Goal: Transaction & Acquisition: Download file/media

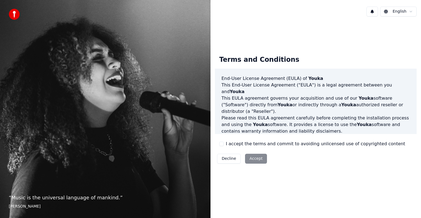
click at [253, 160] on div "Decline Accept" at bounding box center [242, 158] width 54 height 14
click at [221, 143] on button "I accept the terms and commit to avoiding unlicensed use of copyrighted content" at bounding box center [221, 144] width 4 height 4
click at [256, 159] on button "Accept" at bounding box center [256, 159] width 22 height 10
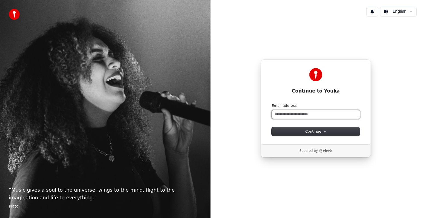
click at [289, 115] on input "Email address" at bounding box center [316, 114] width 88 height 8
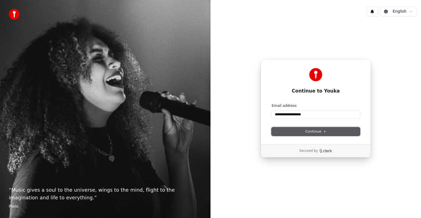
click at [321, 130] on span "Continue" at bounding box center [316, 131] width 21 height 5
type input "**********"
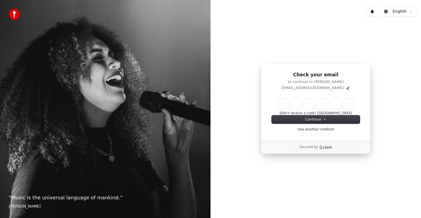
click at [279, 105] on input "Enter verification code" at bounding box center [316, 104] width 77 height 10
type input "******"
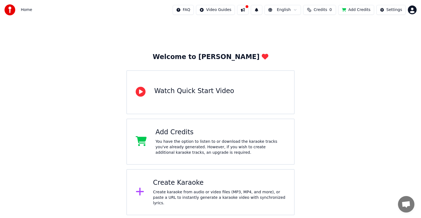
click at [179, 188] on div "Create Karaoke Create karaoke from audio or video files (MP3, MP4, and more), o…" at bounding box center [219, 191] width 133 height 27
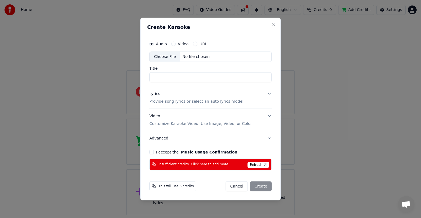
click at [182, 46] on label "Video" at bounding box center [183, 44] width 11 height 4
click at [176, 46] on button "Video" at bounding box center [173, 44] width 4 height 4
click at [200, 46] on label "URL" at bounding box center [204, 44] width 8 height 4
click at [198, 46] on button "URL" at bounding box center [195, 44] width 4 height 4
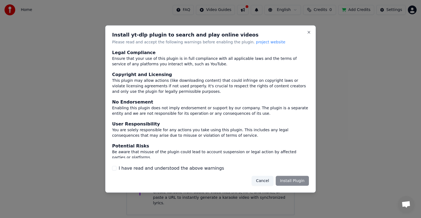
click at [114, 166] on button "I have read and understood the above warnings" at bounding box center [114, 168] width 4 height 4
click at [266, 179] on button "Cancel" at bounding box center [263, 181] width 22 height 10
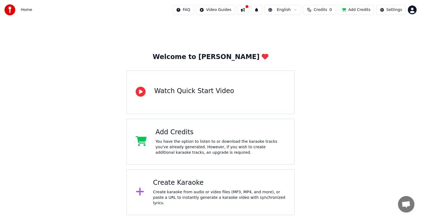
click at [193, 181] on div "Create Karaoke" at bounding box center [219, 182] width 133 height 9
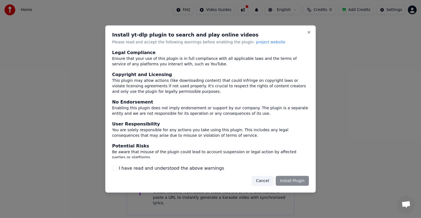
click at [263, 177] on button "Cancel" at bounding box center [263, 181] width 22 height 10
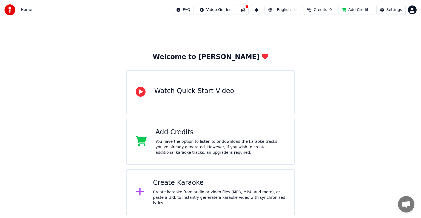
click at [192, 184] on div "Create Karaoke" at bounding box center [219, 182] width 133 height 9
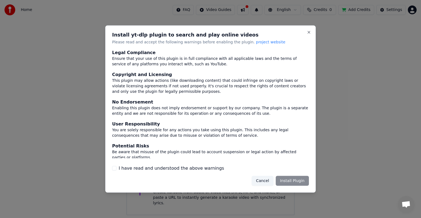
click at [114, 169] on button "I have read and understood the above warnings" at bounding box center [114, 168] width 4 height 4
click at [300, 181] on button "Install Plugin" at bounding box center [292, 181] width 33 height 10
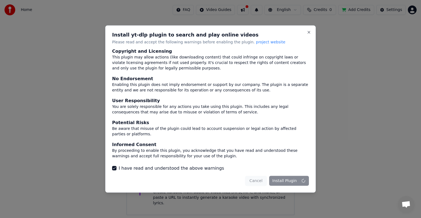
scroll to position [24, 0]
click at [310, 32] on button "Close" at bounding box center [309, 32] width 4 height 4
click at [309, 33] on button "Close" at bounding box center [309, 32] width 4 height 4
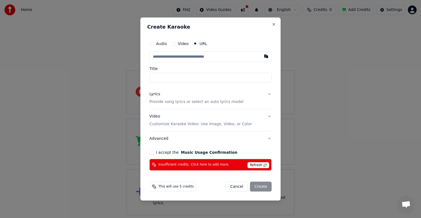
click at [171, 56] on input "text" at bounding box center [211, 56] width 122 height 11
type input "**********"
click at [167, 77] on input "**********" at bounding box center [211, 78] width 122 height 10
click at [153, 77] on input "**********" at bounding box center [211, 78] width 122 height 10
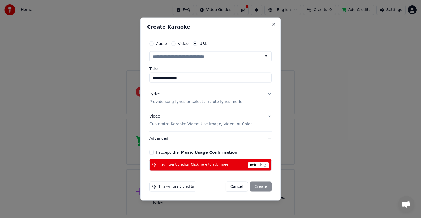
type input "**********"
click at [270, 95] on button "Lyrics Provide song lyrics or select an auto lyrics model" at bounding box center [211, 98] width 122 height 22
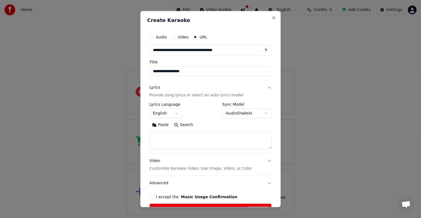
click at [174, 115] on body "**********" at bounding box center [210, 107] width 421 height 215
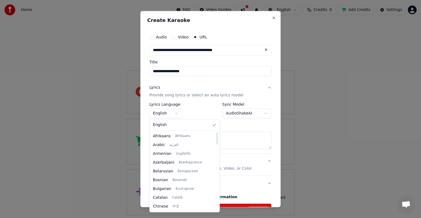
select select "**"
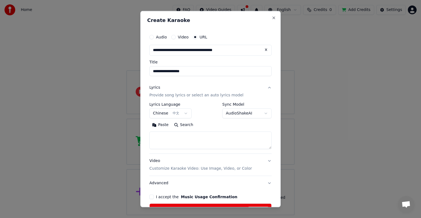
click at [153, 195] on button "I accept the Music Usage Confirmation" at bounding box center [152, 197] width 4 height 4
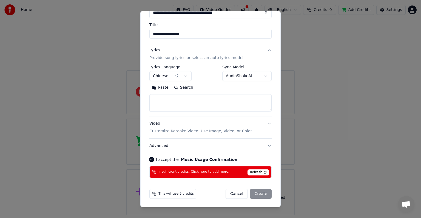
click at [254, 172] on span "Refresh" at bounding box center [259, 172] width 22 height 6
click at [258, 190] on div "Cancel Create" at bounding box center [249, 194] width 46 height 10
click at [255, 173] on span "Refresh" at bounding box center [259, 172] width 22 height 6
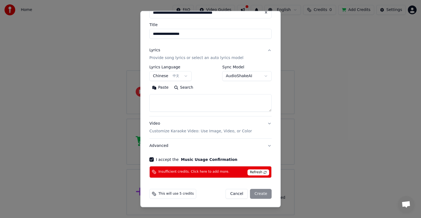
click at [212, 170] on span "Insufficient credits. Click here to add more." at bounding box center [194, 172] width 71 height 4
click at [193, 172] on span "Insufficient credits. Click here to add more." at bounding box center [194, 172] width 71 height 4
click at [254, 172] on span "Refresh" at bounding box center [259, 172] width 22 height 6
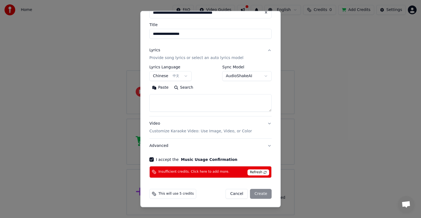
click at [205, 171] on span "Insufficient credits. Click here to add more." at bounding box center [194, 172] width 71 height 4
click at [218, 171] on span "Insufficient credits. Click here to add more." at bounding box center [194, 172] width 71 height 4
select select
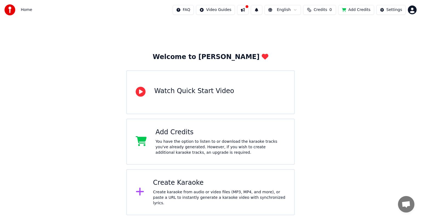
click at [206, 134] on div "Add Credits" at bounding box center [221, 132] width 130 height 9
click at [156, 138] on div "Add Credits You have the option to listen to or download the karaoke tracks you…" at bounding box center [221, 141] width 130 height 27
click at [363, 10] on button "Add Credits" at bounding box center [357, 10] width 36 height 10
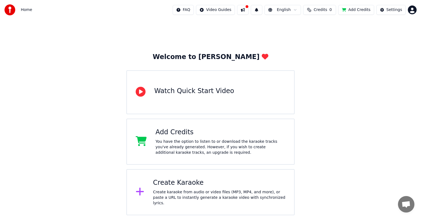
click at [359, 10] on button "Add Credits" at bounding box center [357, 10] width 36 height 10
click at [226, 179] on div "Create Karaoke Create karaoke from audio or video files (MP3, MP4, and more), o…" at bounding box center [210, 192] width 168 height 46
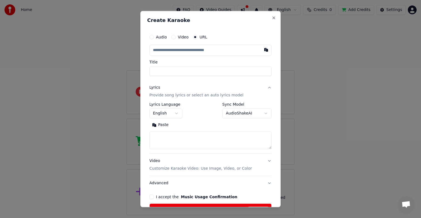
click at [176, 50] on input "text" at bounding box center [211, 50] width 122 height 11
type input "**********"
click at [153, 71] on input "**********" at bounding box center [211, 71] width 122 height 10
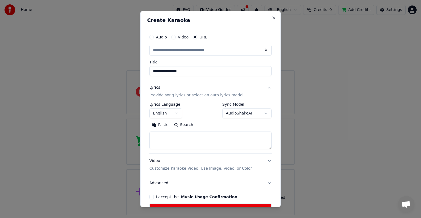
type input "**********"
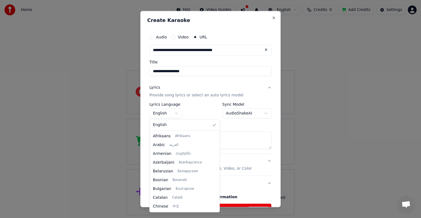
click at [172, 115] on body "**********" at bounding box center [210, 107] width 421 height 215
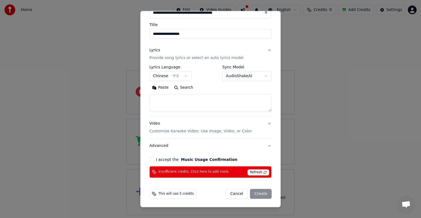
click at [151, 159] on button "I accept the Music Usage Confirmation" at bounding box center [152, 159] width 4 height 4
click at [254, 172] on span "Refresh" at bounding box center [259, 172] width 22 height 6
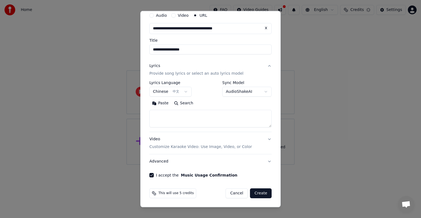
scroll to position [21, 0]
click at [259, 194] on button "Create" at bounding box center [261, 193] width 22 height 10
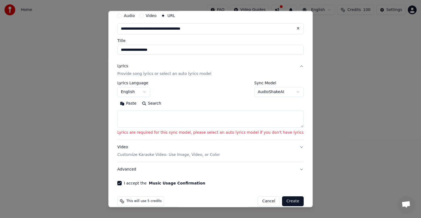
click at [260, 90] on body "**********" at bounding box center [210, 82] width 421 height 165
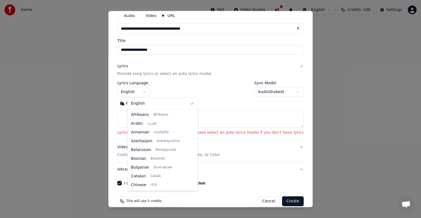
click at [154, 88] on body "**********" at bounding box center [210, 82] width 421 height 165
select select "**"
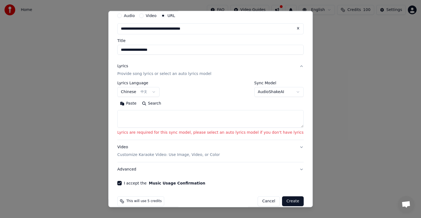
click at [133, 116] on textarea at bounding box center [210, 119] width 187 height 18
paste textarea "**********"
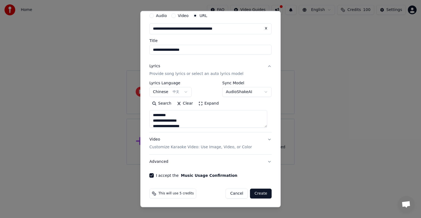
scroll to position [105, 0]
click at [171, 125] on textarea "**********" at bounding box center [209, 119] width 118 height 18
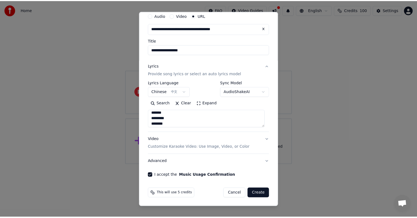
scroll to position [2, 0]
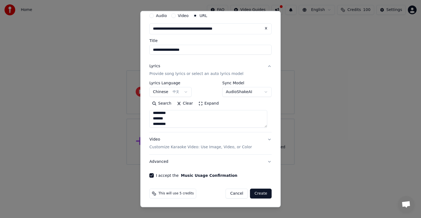
type textarea "**********"
click at [261, 195] on button "Create" at bounding box center [261, 193] width 22 height 10
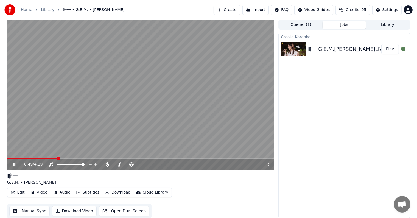
click at [20, 157] on video at bounding box center [140, 95] width 267 height 150
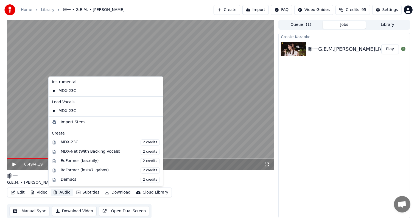
click at [60, 190] on button "Audio" at bounding box center [62, 192] width 22 height 8
click at [183, 182] on div "唯一 G.E.M. • 鄧紫棋" at bounding box center [140, 178] width 267 height 13
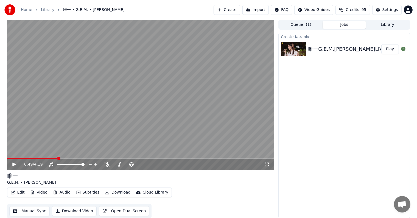
scroll to position [0, 0]
click at [106, 164] on icon at bounding box center [107, 164] width 5 height 4
click at [14, 162] on icon at bounding box center [18, 164] width 13 height 4
click at [12, 156] on video at bounding box center [140, 94] width 267 height 150
click at [16, 157] on video at bounding box center [140, 94] width 267 height 150
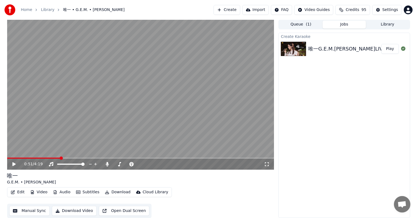
click at [16, 157] on video at bounding box center [140, 94] width 267 height 150
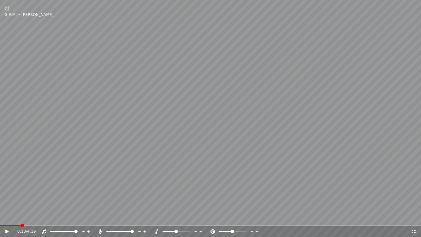
click at [6, 218] on icon at bounding box center [6, 232] width 3 height 4
click at [412, 218] on icon at bounding box center [414, 231] width 5 height 4
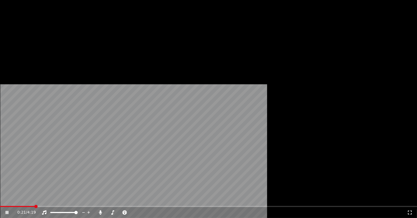
scroll to position [0, 0]
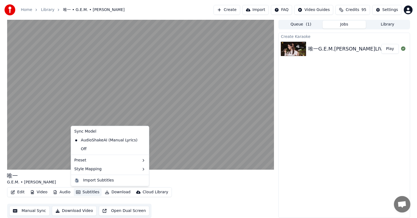
click at [88, 192] on button "Subtitles" at bounding box center [88, 192] width 28 height 8
click at [112, 147] on div "Off" at bounding box center [110, 149] width 76 height 9
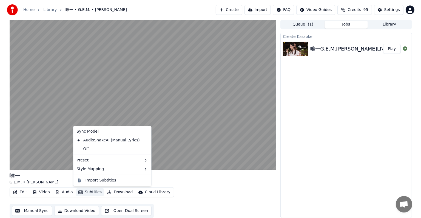
scroll to position [0, 0]
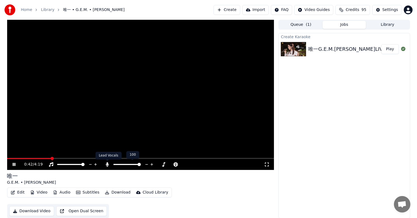
click at [107, 162] on icon at bounding box center [107, 164] width 3 height 4
click at [107, 162] on icon at bounding box center [107, 164] width 5 height 4
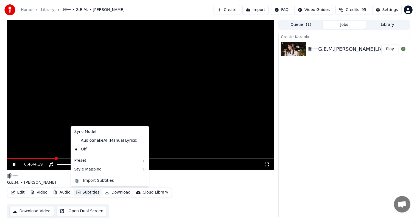
click at [85, 192] on button "Subtitles" at bounding box center [88, 192] width 28 height 8
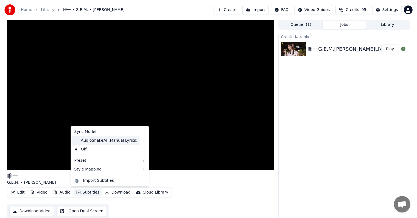
click at [100, 140] on div "AudioShakeAI (Manual Lyrics)" at bounding box center [105, 140] width 67 height 9
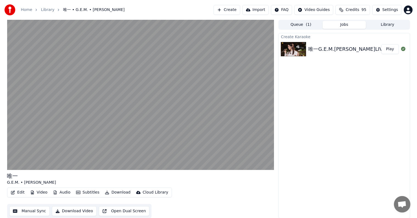
click at [20, 192] on button "Edit" at bounding box center [18, 192] width 18 height 8
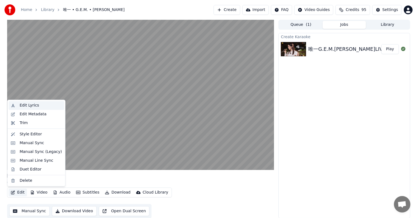
click at [25, 103] on div "Edit Lyrics" at bounding box center [28, 105] width 19 height 5
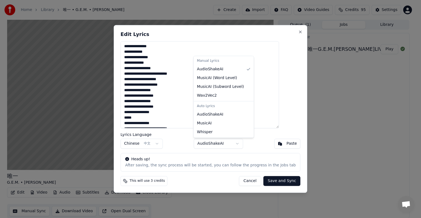
click at [239, 142] on body "**********" at bounding box center [208, 109] width 417 height 218
click at [313, 161] on div at bounding box center [210, 109] width 421 height 218
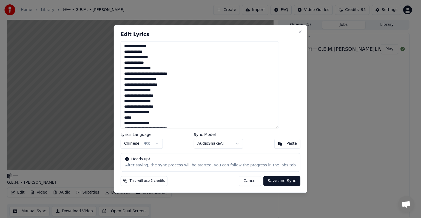
click at [244, 179] on button "Cancel" at bounding box center [250, 181] width 22 height 10
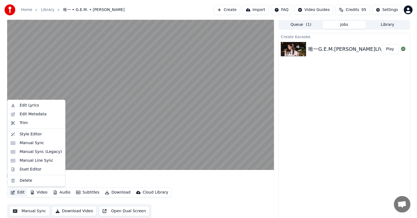
click at [14, 194] on icon "button" at bounding box center [13, 192] width 4 height 4
click at [34, 132] on div "Style Editor" at bounding box center [30, 133] width 22 height 5
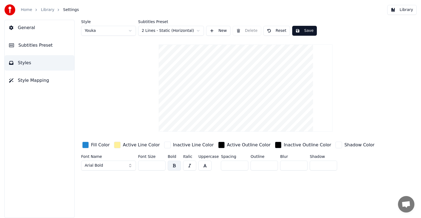
click at [164, 143] on div "button" at bounding box center [167, 145] width 7 height 7
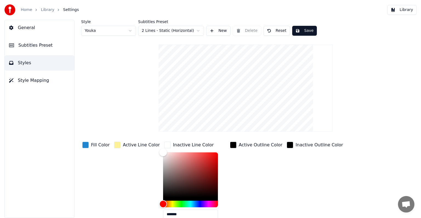
click at [87, 144] on div "button" at bounding box center [85, 145] width 7 height 7
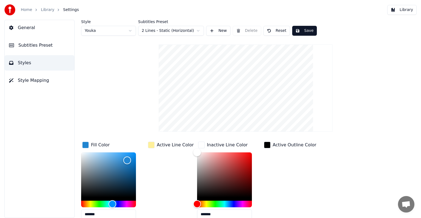
click at [22, 26] on span "General" at bounding box center [26, 27] width 17 height 7
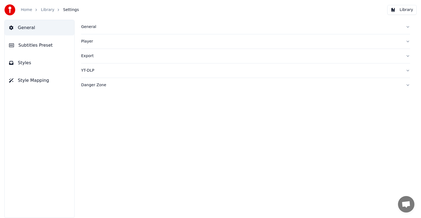
click at [98, 25] on div "General" at bounding box center [241, 26] width 320 height 5
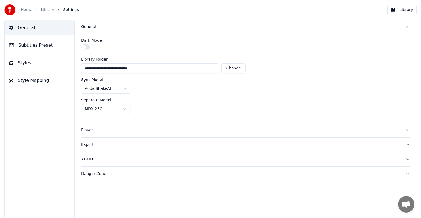
click at [94, 128] on div "Player" at bounding box center [241, 129] width 320 height 5
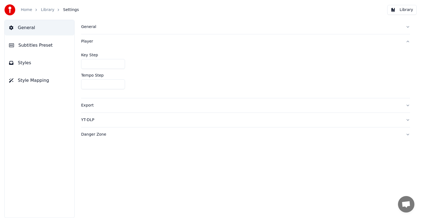
click at [95, 106] on div "Export" at bounding box center [241, 105] width 320 height 5
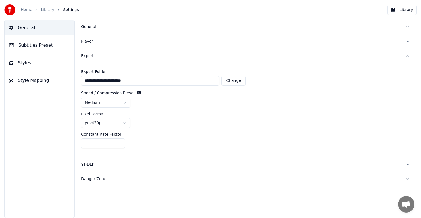
click at [33, 64] on button "Styles" at bounding box center [40, 62] width 70 height 15
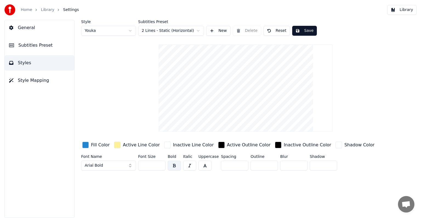
click at [31, 43] on span "Subtitles Preset" at bounding box center [35, 45] width 34 height 7
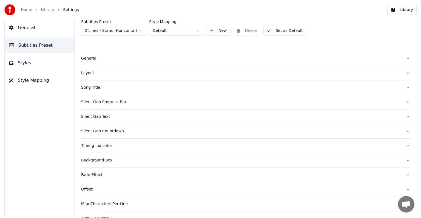
click at [86, 78] on button "Layout" at bounding box center [245, 73] width 329 height 14
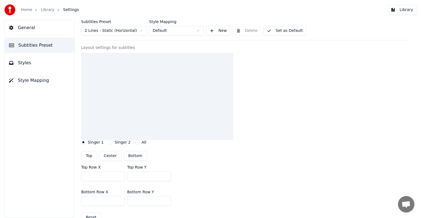
scroll to position [57, 0]
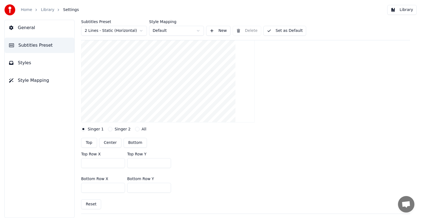
click at [109, 129] on button "Singer 2" at bounding box center [110, 129] width 4 height 4
click at [84, 127] on button "Singer 1" at bounding box center [83, 129] width 4 height 4
click at [104, 144] on button "Center" at bounding box center [110, 143] width 22 height 10
type input "***"
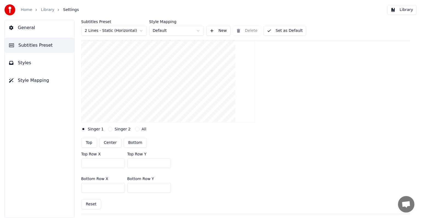
click at [91, 141] on button "Top" at bounding box center [89, 143] width 16 height 10
type input "***"
click at [132, 142] on button "Bottom" at bounding box center [135, 143] width 23 height 10
type input "***"
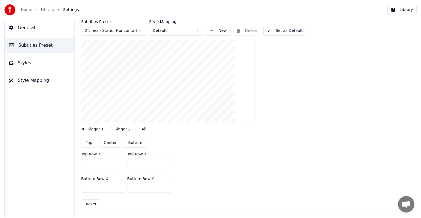
type input "***"
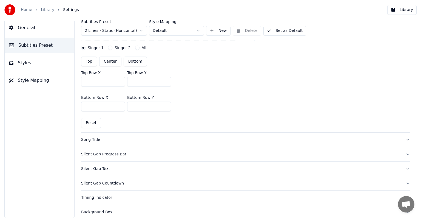
scroll to position [139, 0]
click at [144, 138] on div "Song Title" at bounding box center [241, 138] width 320 height 5
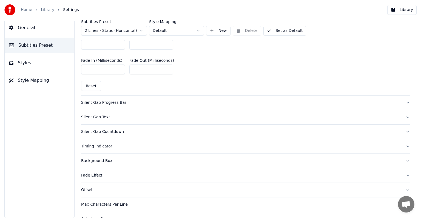
scroll to position [274, 0]
click at [98, 129] on div "Silent Gap Countdown" at bounding box center [241, 130] width 320 height 5
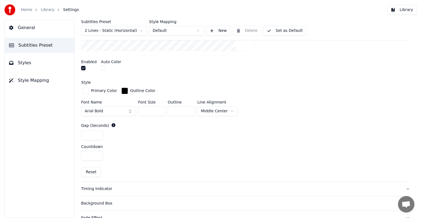
scroll to position [187, 0]
click at [98, 151] on input "*" at bounding box center [92, 155] width 22 height 10
type input "*"
click at [97, 155] on input "*" at bounding box center [92, 155] width 22 height 10
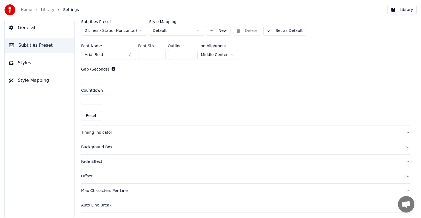
scroll to position [244, 0]
click at [94, 132] on div "Timing Indicator" at bounding box center [241, 131] width 320 height 5
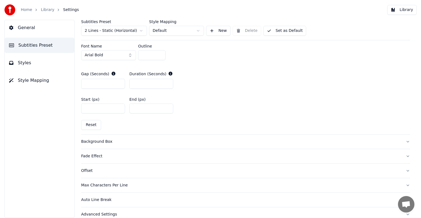
scroll to position [275, 0]
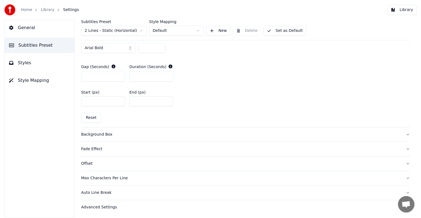
click at [101, 192] on div "Auto Line Break" at bounding box center [241, 192] width 320 height 5
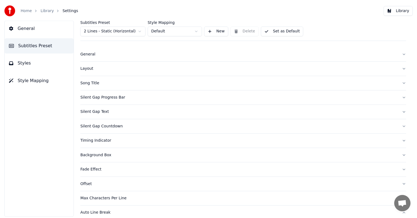
scroll to position [0, 0]
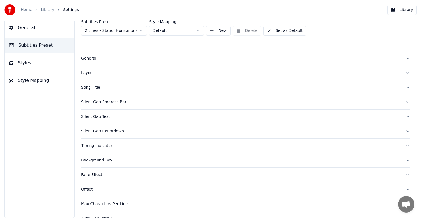
click at [89, 58] on div "General" at bounding box center [241, 58] width 320 height 5
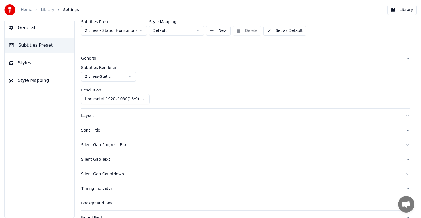
click at [21, 64] on span "Styles" at bounding box center [24, 63] width 13 height 7
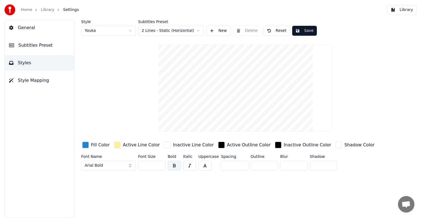
click at [24, 10] on link "Home" at bounding box center [26, 9] width 11 height 5
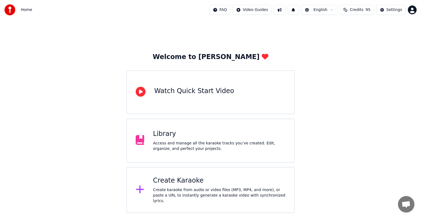
click at [316, 90] on div "Welcome to Youka Watch Quick Start Video Library Access and manage all the kara…" at bounding box center [210, 116] width 421 height 193
click at [198, 129] on div "Library Access and manage all the karaoke tracks you’ve created. Edit, organize…" at bounding box center [210, 141] width 168 height 44
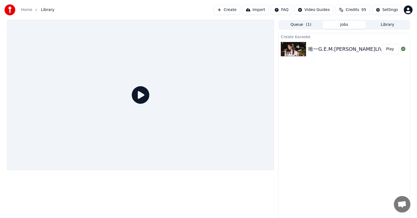
click at [139, 93] on icon at bounding box center [141, 95] width 18 height 18
click at [334, 56] on div "唯一G.E.M.鄧紫棋 LIVE現場版 Play" at bounding box center [343, 49] width 131 height 19
click at [389, 50] on button "Play" at bounding box center [389, 49] width 17 height 10
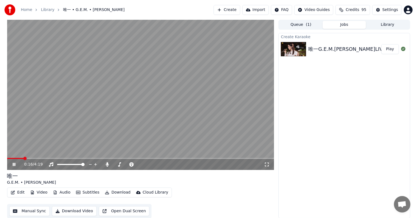
click at [32, 211] on button "Manual Sync" at bounding box center [29, 211] width 40 height 10
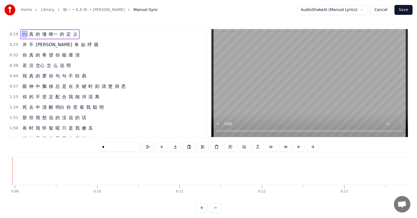
scroll to position [0, 711]
click at [286, 80] on video at bounding box center [309, 83] width 196 height 108
click at [48, 9] on link "Library" at bounding box center [47, 9] width 13 height 5
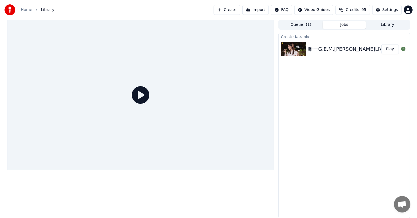
click at [330, 47] on div "唯一G.E.M.鄧紫棋 LIVE現場版" at bounding box center [354, 49] width 92 height 8
click at [394, 52] on button "Play" at bounding box center [389, 49] width 17 height 10
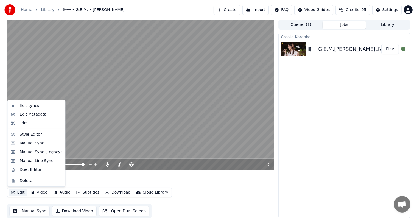
click at [19, 192] on button "Edit" at bounding box center [18, 192] width 18 height 8
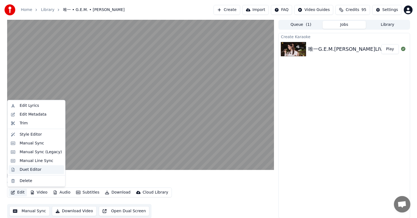
click at [34, 170] on div "Duet Editor" at bounding box center [30, 169] width 22 height 5
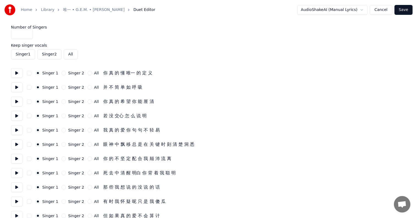
click at [383, 10] on button "Cancel" at bounding box center [381, 10] width 22 height 10
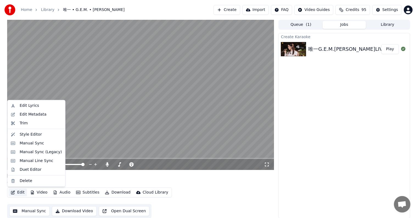
click at [19, 190] on button "Edit" at bounding box center [18, 192] width 18 height 8
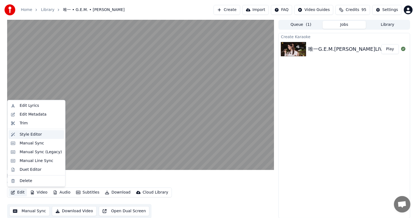
click at [23, 132] on div "Style Editor" at bounding box center [30, 134] width 22 height 5
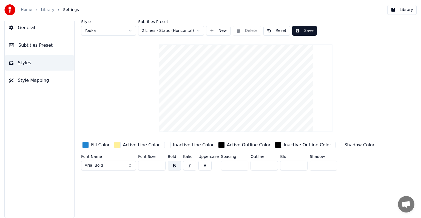
click at [29, 61] on button "Styles" at bounding box center [40, 62] width 70 height 15
click at [50, 49] on button "Subtitles Preset" at bounding box center [40, 45] width 70 height 15
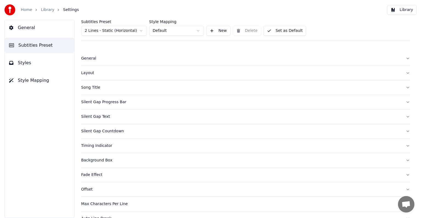
click at [98, 131] on div "Silent Gap Countdown" at bounding box center [241, 130] width 320 height 5
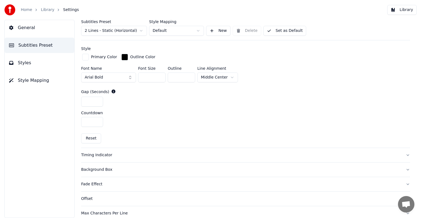
scroll to position [255, 0]
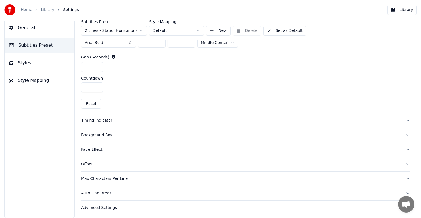
click at [106, 208] on div "Advanced Settings" at bounding box center [241, 207] width 320 height 5
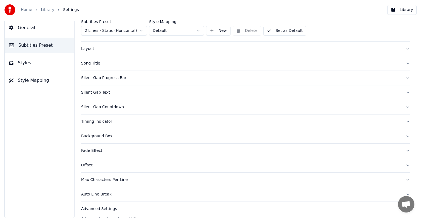
scroll to position [0, 0]
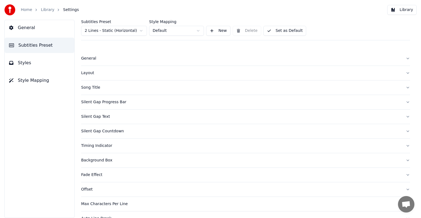
click at [94, 146] on div "Timing Indicator" at bounding box center [241, 145] width 320 height 5
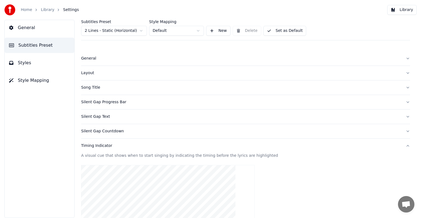
click at [97, 144] on div "Timing Indicator" at bounding box center [241, 145] width 320 height 5
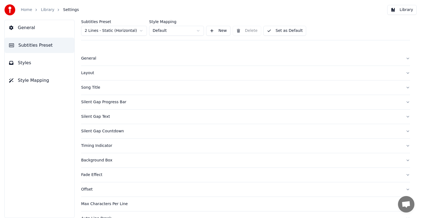
click at [101, 130] on div "Silent Gap Countdown" at bounding box center [241, 130] width 320 height 5
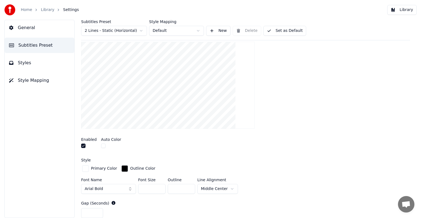
scroll to position [109, 0]
click at [82, 144] on button "button" at bounding box center [83, 145] width 4 height 4
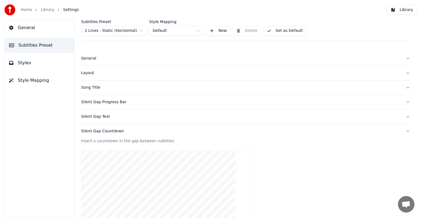
scroll to position [120, 0]
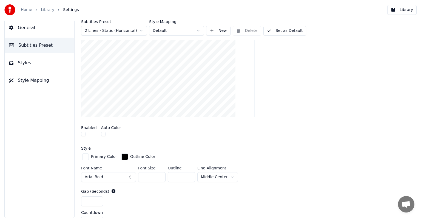
click at [36, 26] on button "General" at bounding box center [40, 27] width 70 height 15
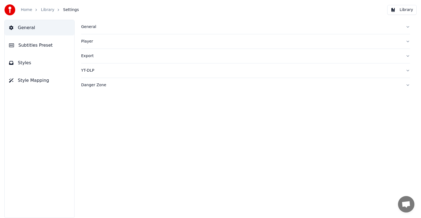
scroll to position [0, 0]
click at [405, 8] on button "Library" at bounding box center [402, 10] width 29 height 10
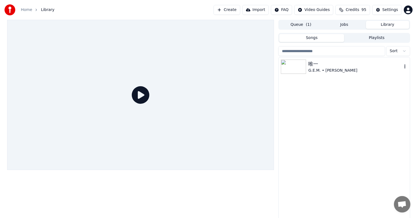
click at [316, 65] on div "唯一" at bounding box center [355, 64] width 94 height 8
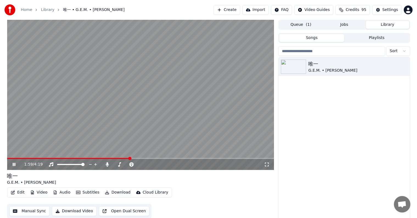
click at [16, 193] on button "Edit" at bounding box center [18, 192] width 18 height 8
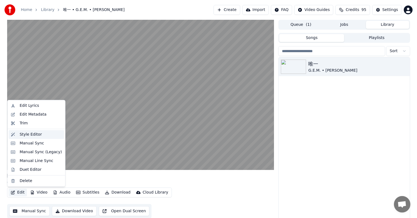
click at [27, 134] on div "Style Editor" at bounding box center [30, 134] width 22 height 5
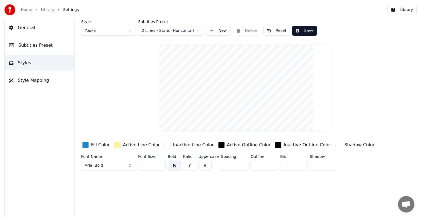
click at [42, 47] on span "Subtitles Preset" at bounding box center [35, 45] width 34 height 7
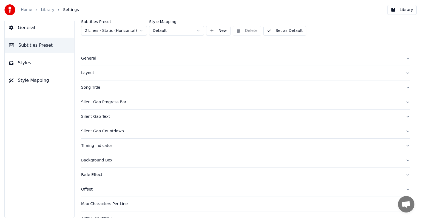
click at [101, 144] on div "Timing Indicator" at bounding box center [241, 145] width 320 height 5
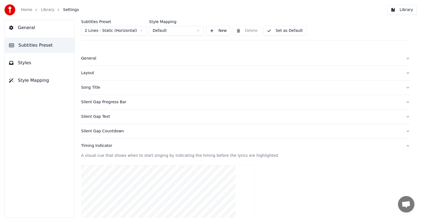
click at [96, 132] on div "Silent Gap Countdown" at bounding box center [241, 130] width 320 height 5
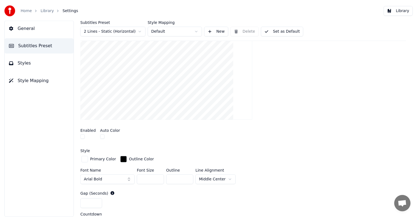
scroll to position [124, 0]
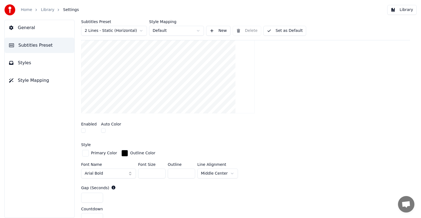
click at [85, 131] on button "button" at bounding box center [83, 130] width 4 height 4
click at [291, 29] on button "Set as Default" at bounding box center [285, 31] width 43 height 10
click at [408, 11] on button "Library" at bounding box center [402, 10] width 29 height 10
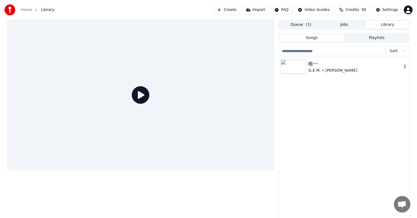
click at [369, 67] on div "唯一" at bounding box center [355, 64] width 94 height 8
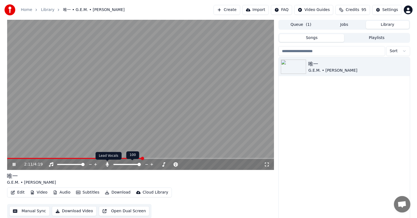
click at [108, 162] on icon at bounding box center [107, 164] width 5 height 4
click at [113, 192] on button "Download" at bounding box center [118, 192] width 30 height 8
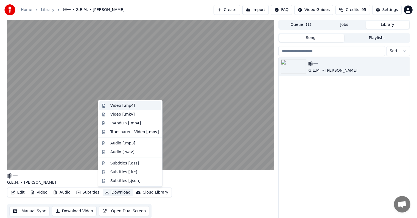
click at [123, 106] on div "Video [.mp4]" at bounding box center [122, 105] width 25 height 5
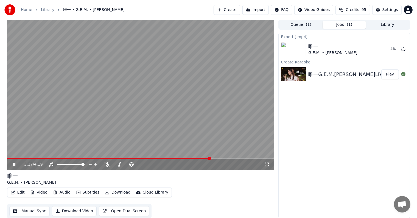
click at [176, 77] on video at bounding box center [140, 95] width 267 height 150
click at [387, 52] on button "Show" at bounding box center [389, 49] width 20 height 10
click at [380, 129] on div "Export [.mp4] 唯一 G.E.M. • 鄧紫棋 Show Create Karaoke 唯一G.E.M.鄧紫棋 LIVE現場版 Play" at bounding box center [343, 125] width 131 height 185
